Goal: Task Accomplishment & Management: Manage account settings

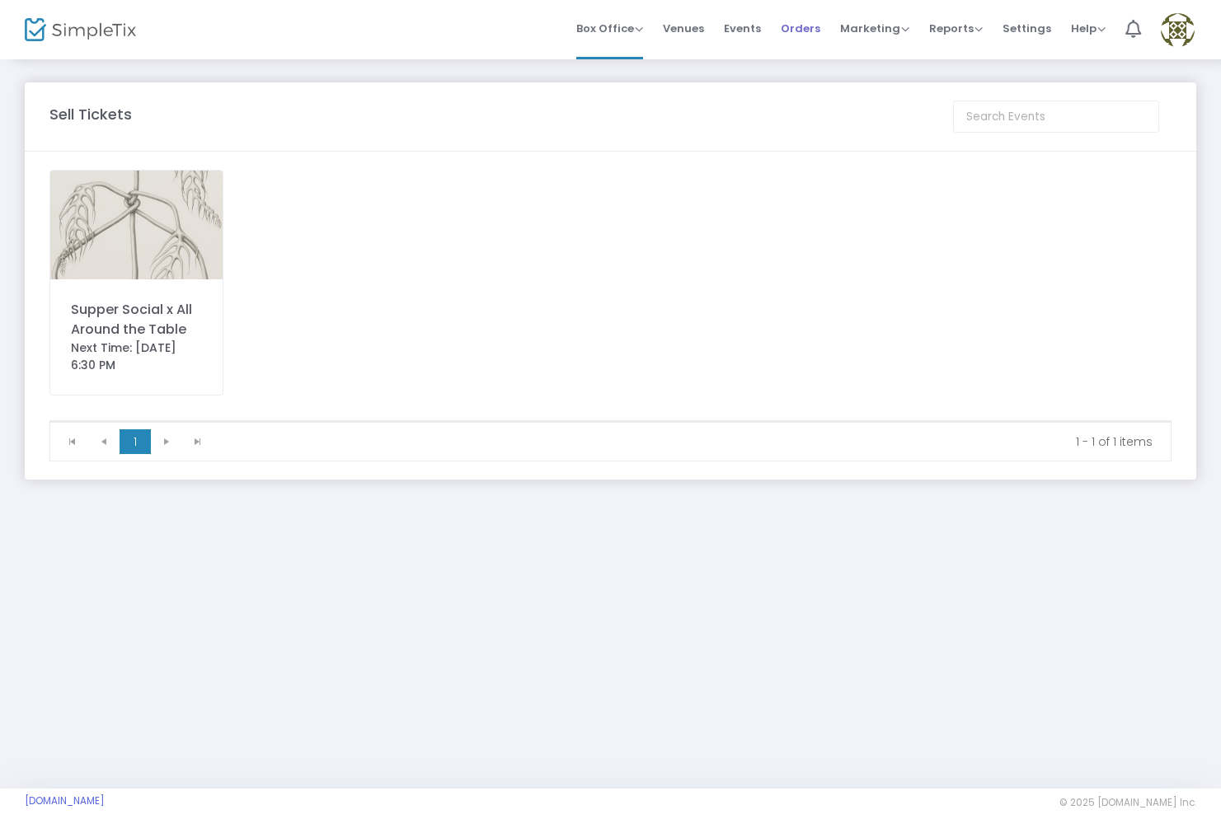
click at [816, 38] on span "Orders" at bounding box center [801, 28] width 40 height 42
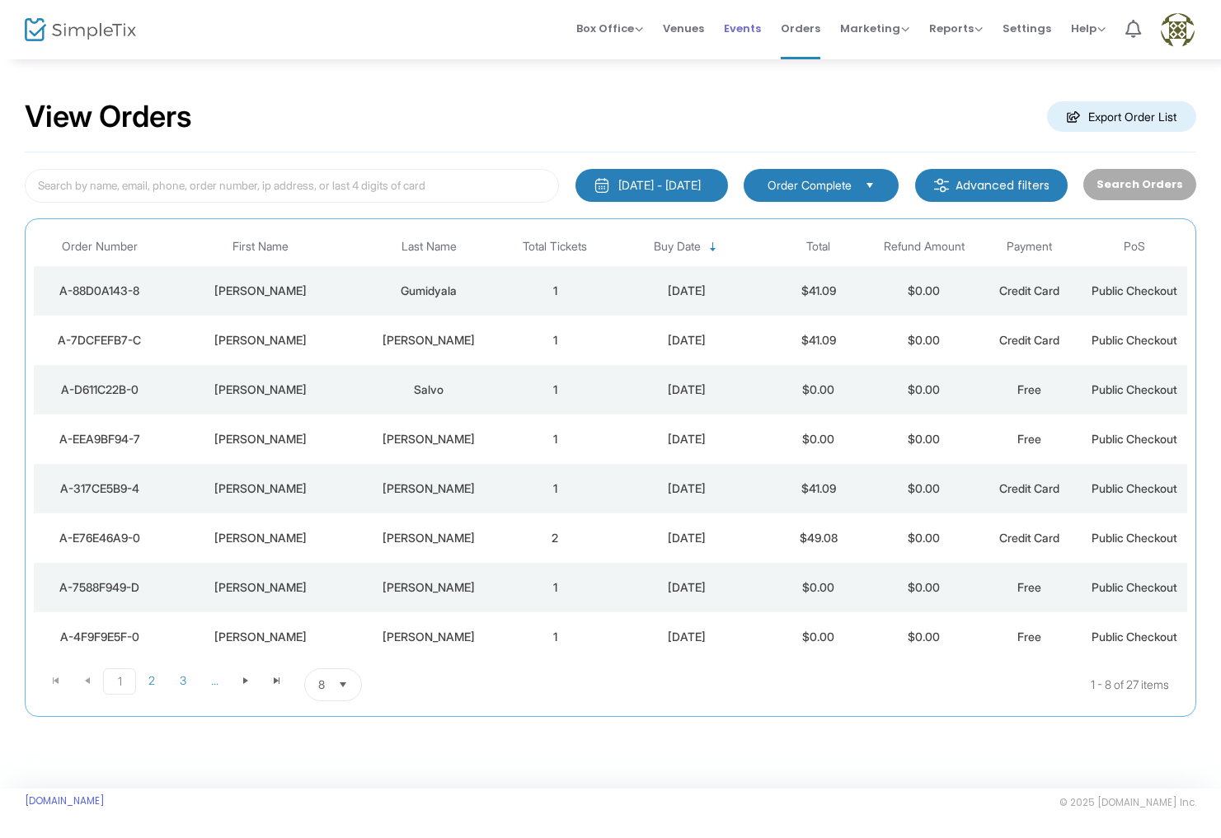
click at [743, 30] on span "Events" at bounding box center [742, 28] width 37 height 42
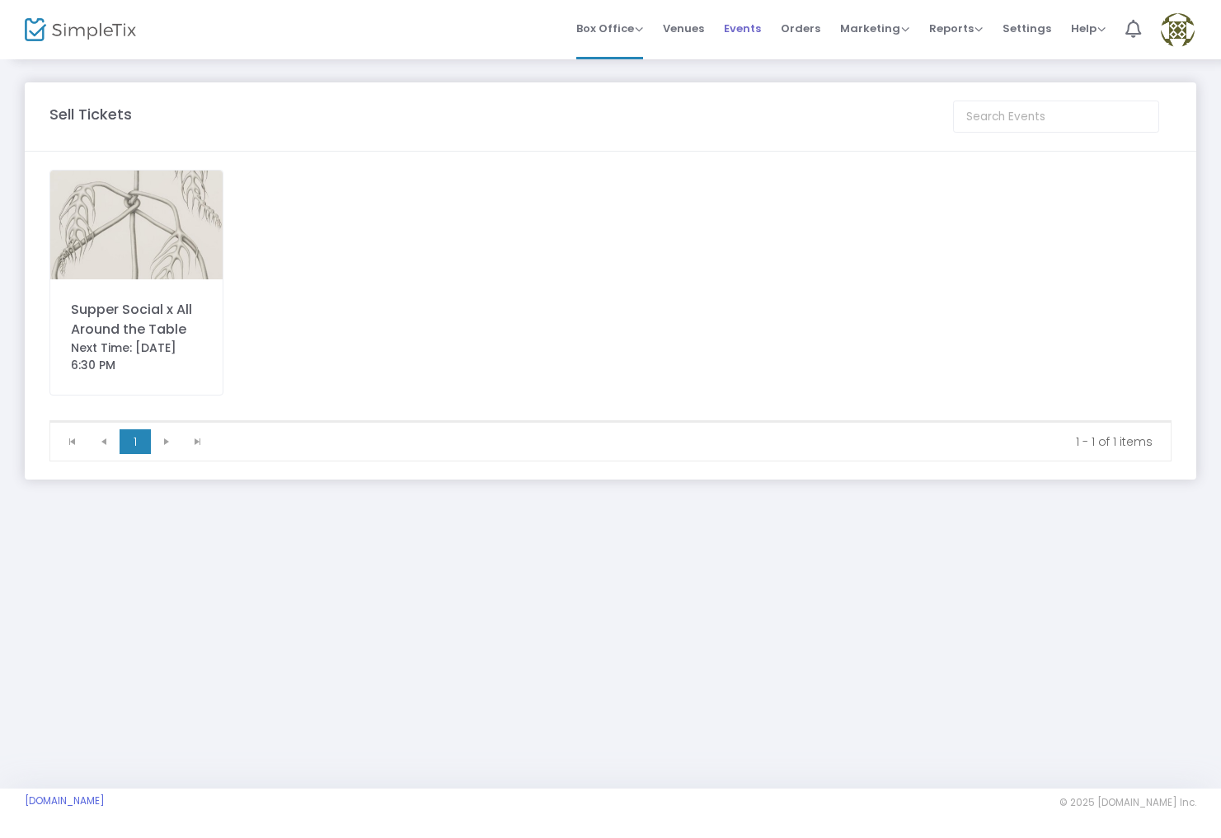
click at [743, 32] on span "Events" at bounding box center [742, 28] width 37 height 42
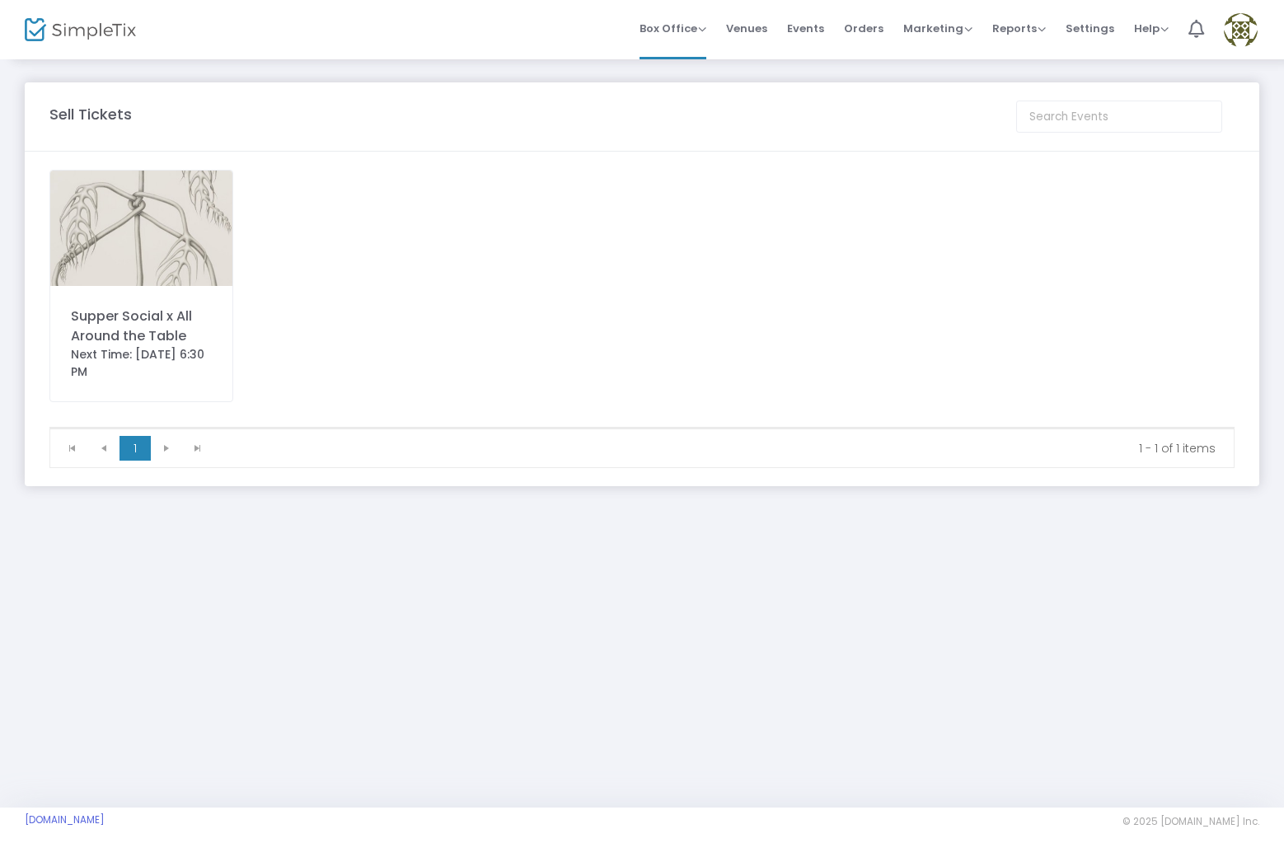
click at [190, 302] on div "Supper Social x All Around the Table Next Time: [DATE] 6:30 PM" at bounding box center [141, 286] width 184 height 232
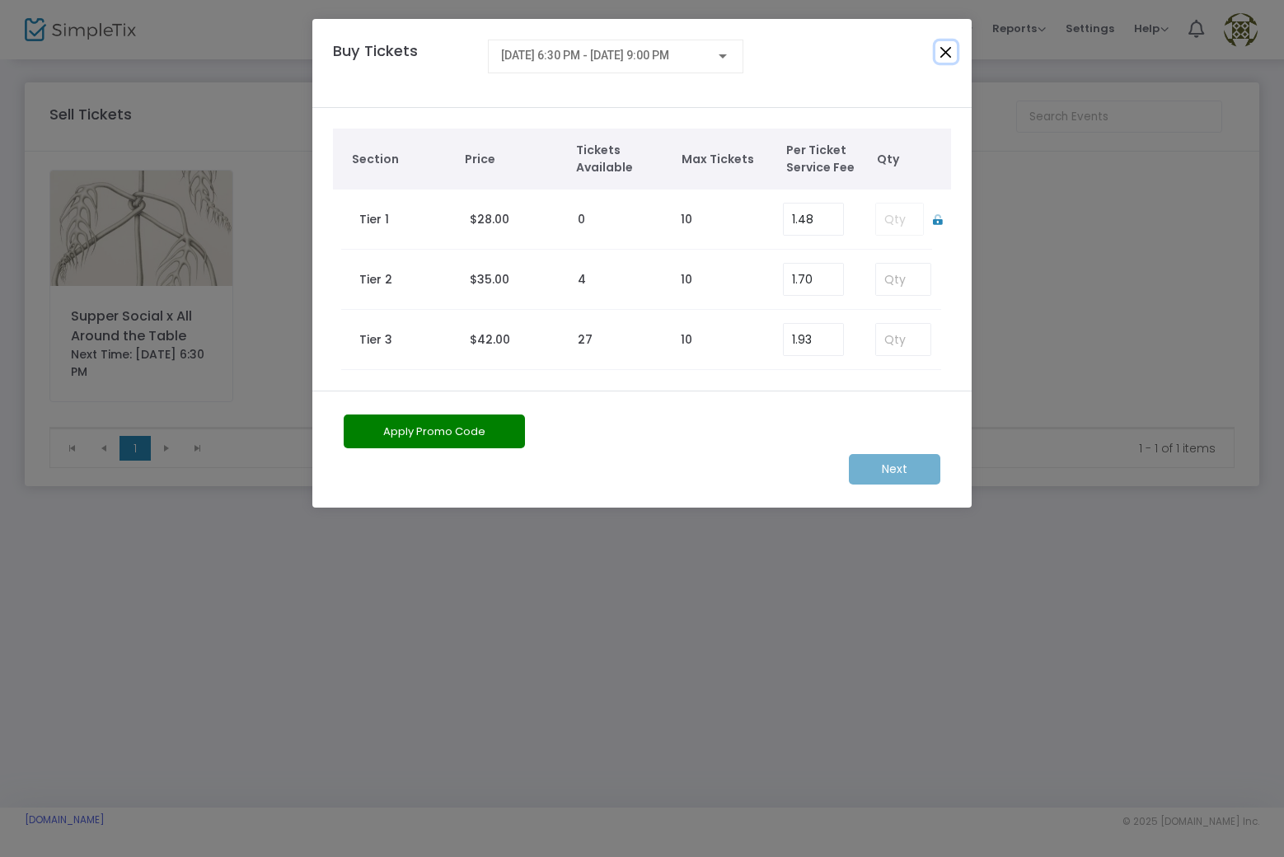
click at [944, 49] on button "Close" at bounding box center [945, 51] width 21 height 21
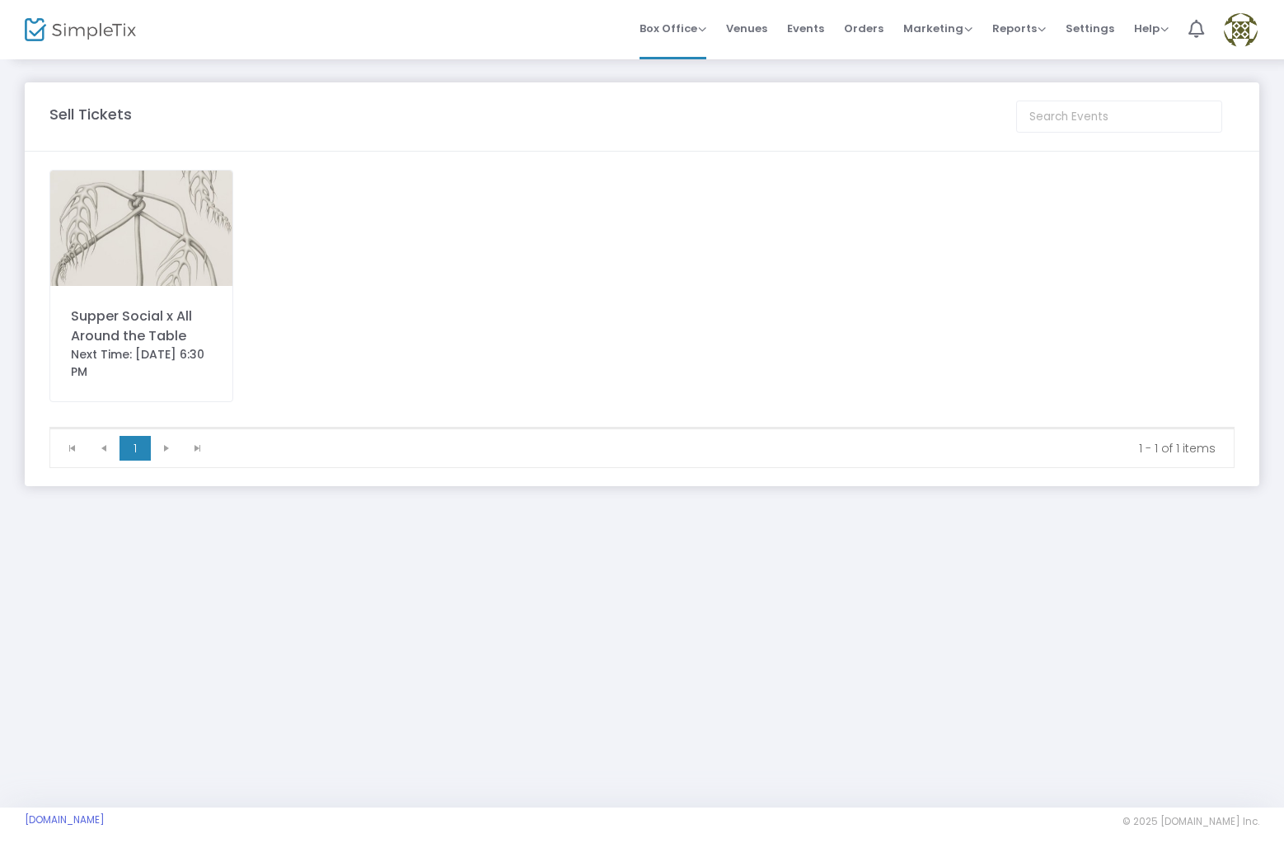
click at [875, 35] on span "Orders" at bounding box center [864, 28] width 40 height 42
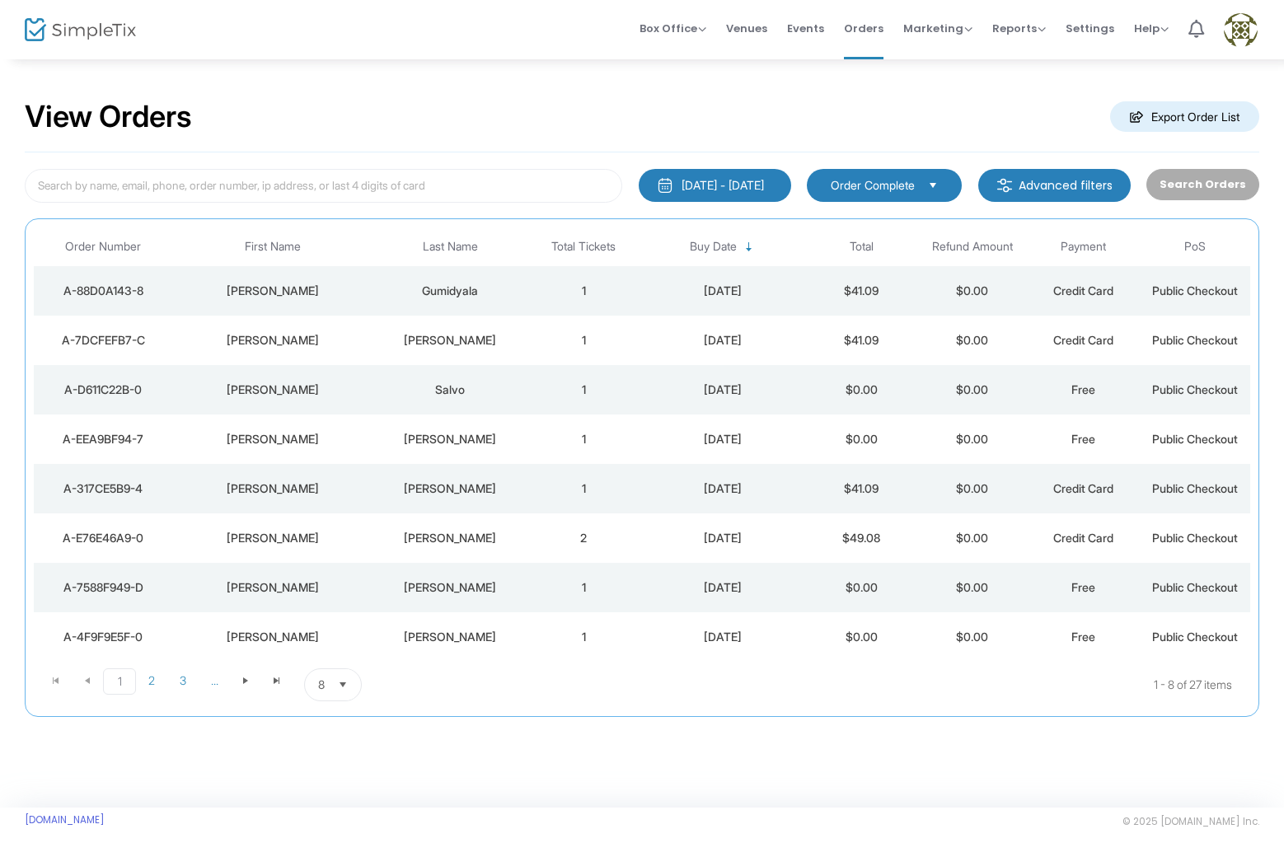
click at [335, 683] on span "Select" at bounding box center [343, 685] width 27 height 27
click at [335, 782] on li "50" at bounding box center [333, 784] width 57 height 33
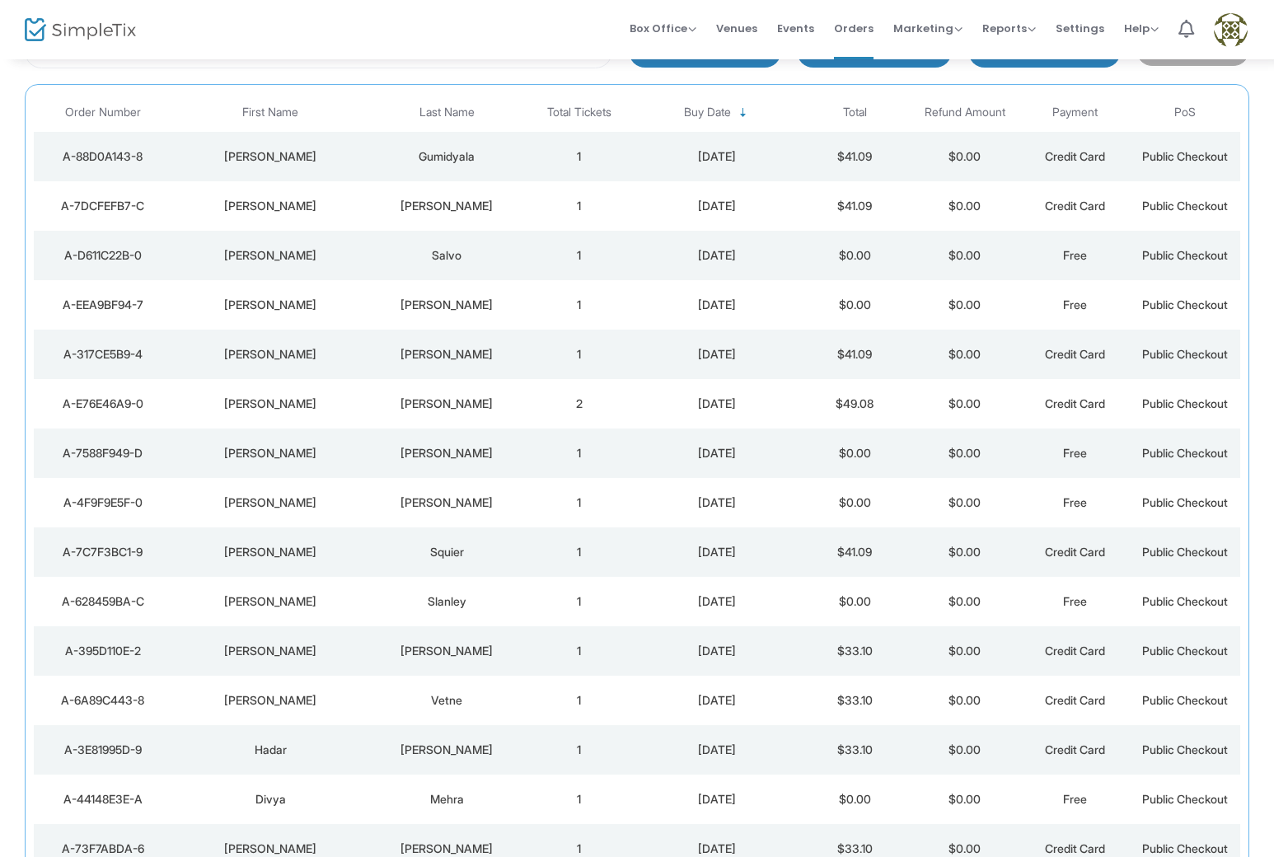
click at [636, 456] on tbody "A-88D0A143-8 Saumya Gumidyala 1 8/19/2025 $41.09 $0.00 Credit Card Public Check…" at bounding box center [637, 799] width 1207 height 1335
click at [546, 420] on td "2" at bounding box center [579, 401] width 110 height 49
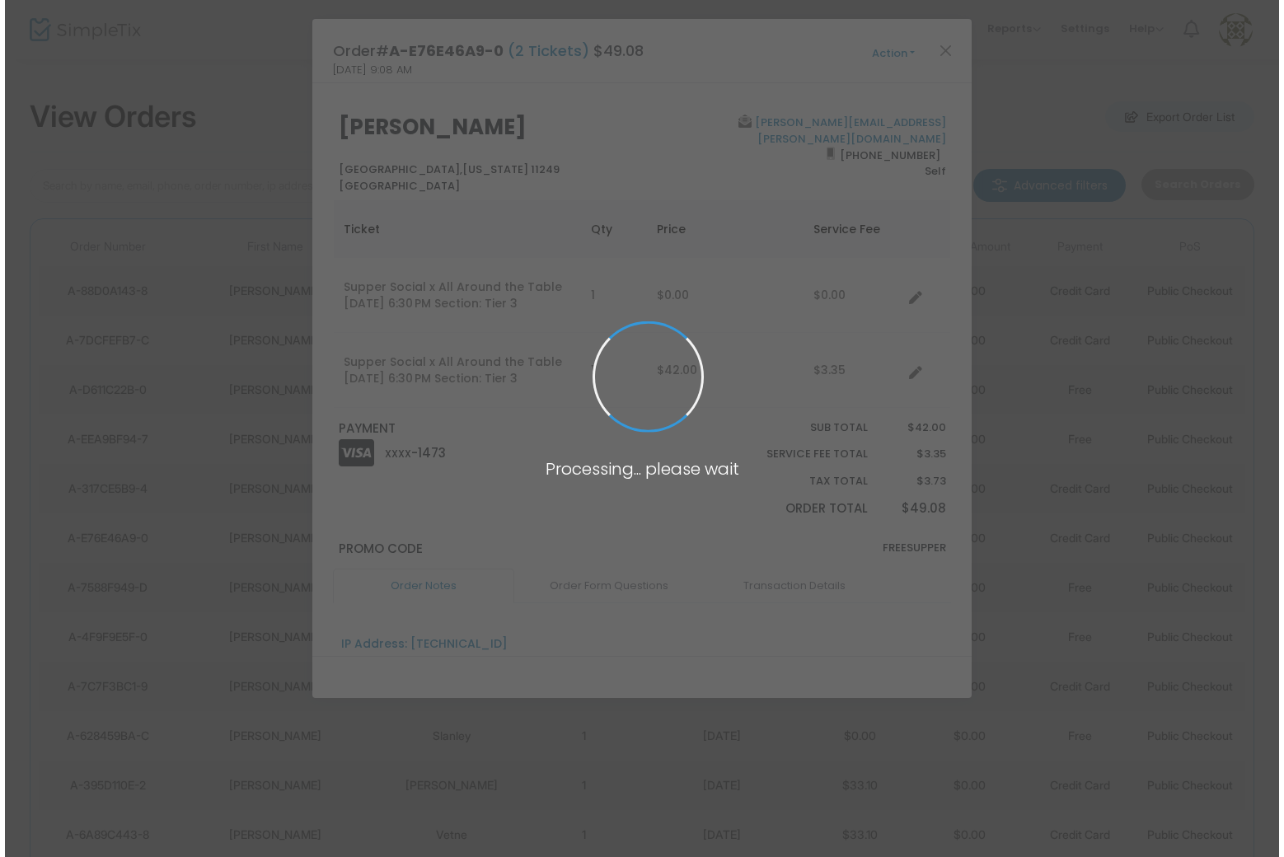
scroll to position [0, 0]
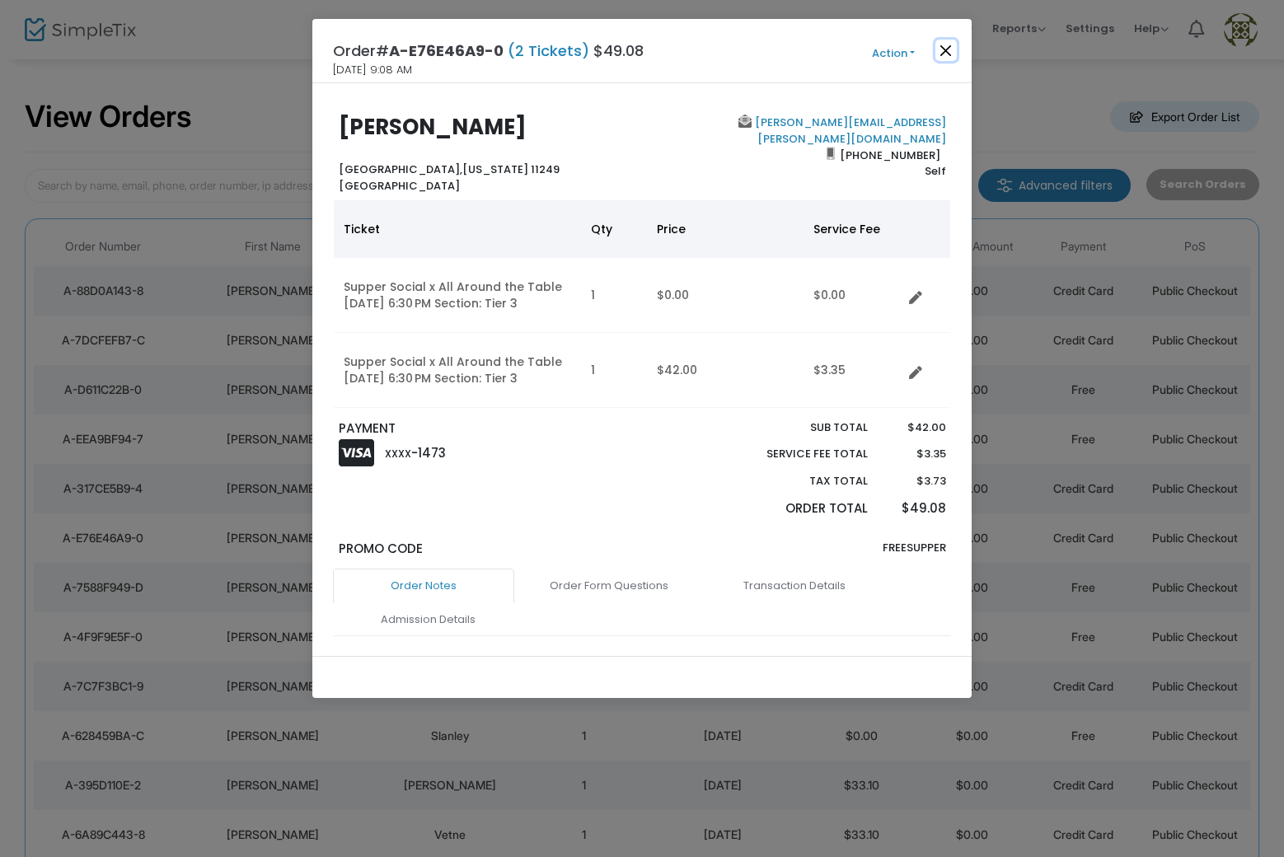
click at [942, 50] on button "Close" at bounding box center [945, 50] width 21 height 21
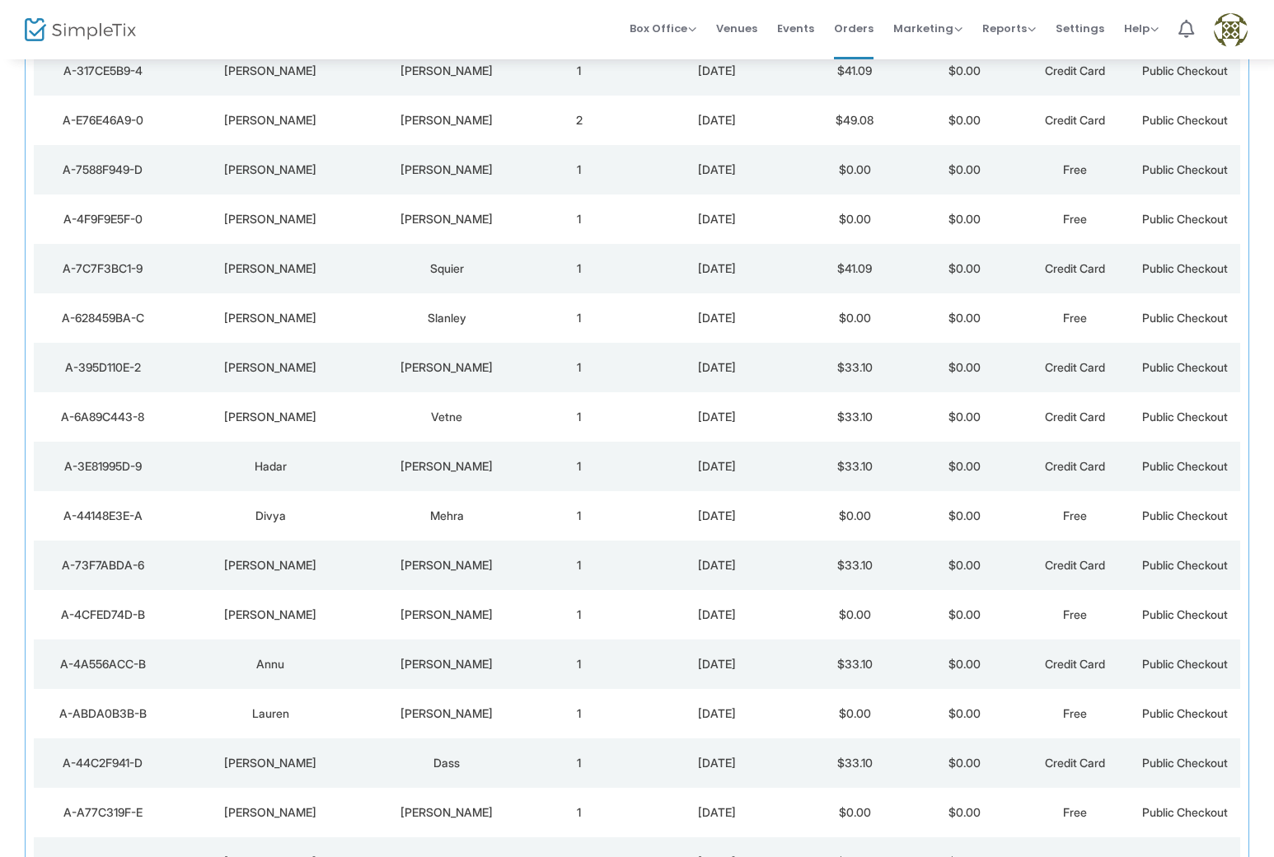
scroll to position [423, 0]
